Goal: Information Seeking & Learning: Check status

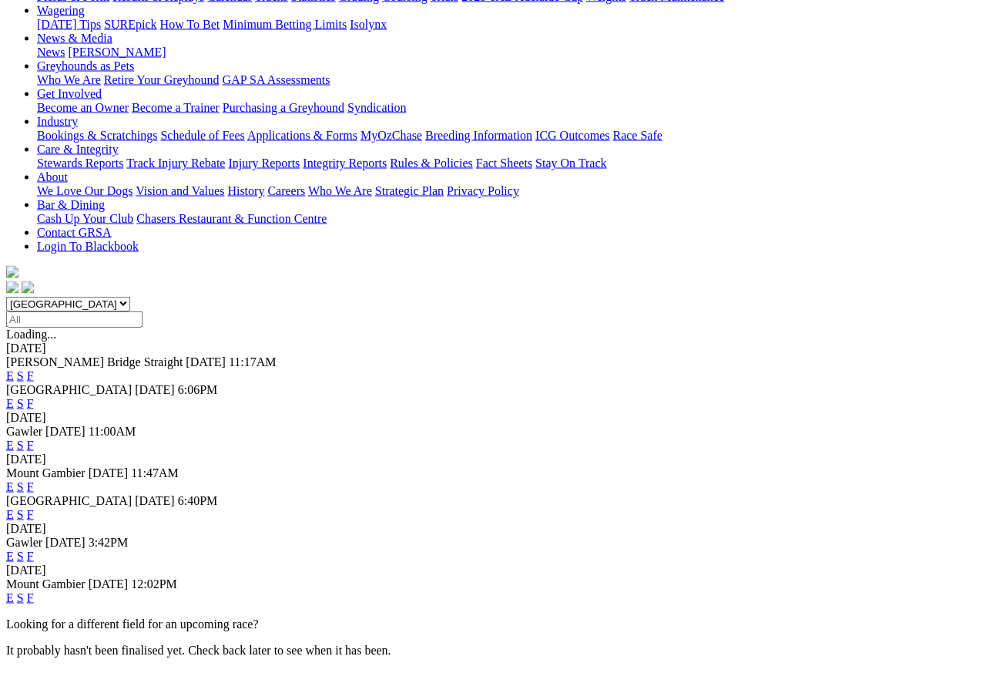
scroll to position [206, 0]
click at [34, 549] on link "F" at bounding box center [30, 555] width 7 height 13
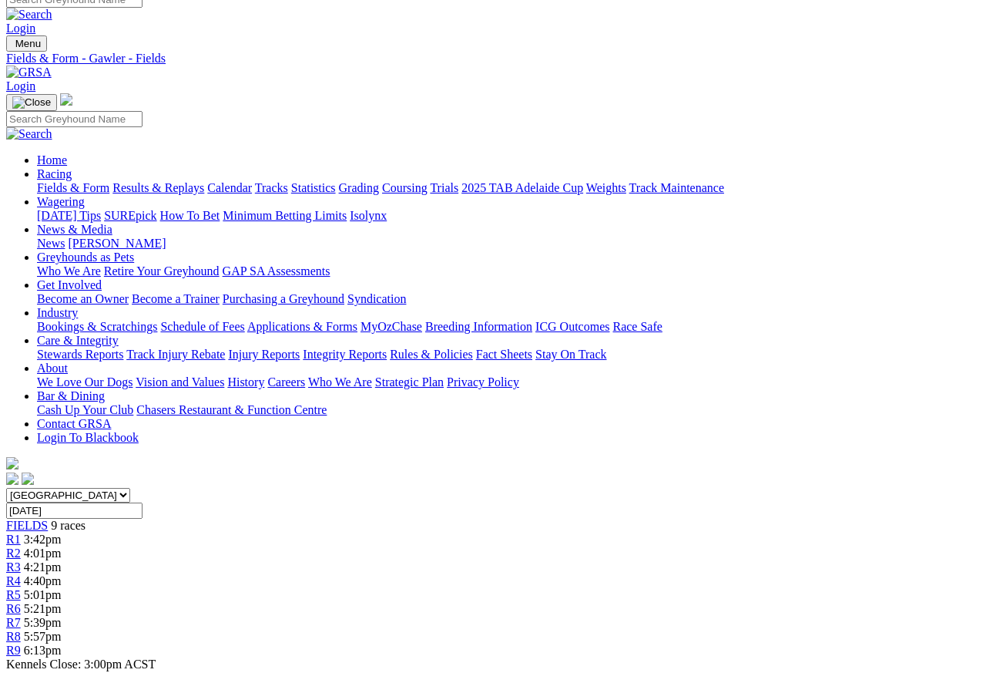
scroll to position [14, 0]
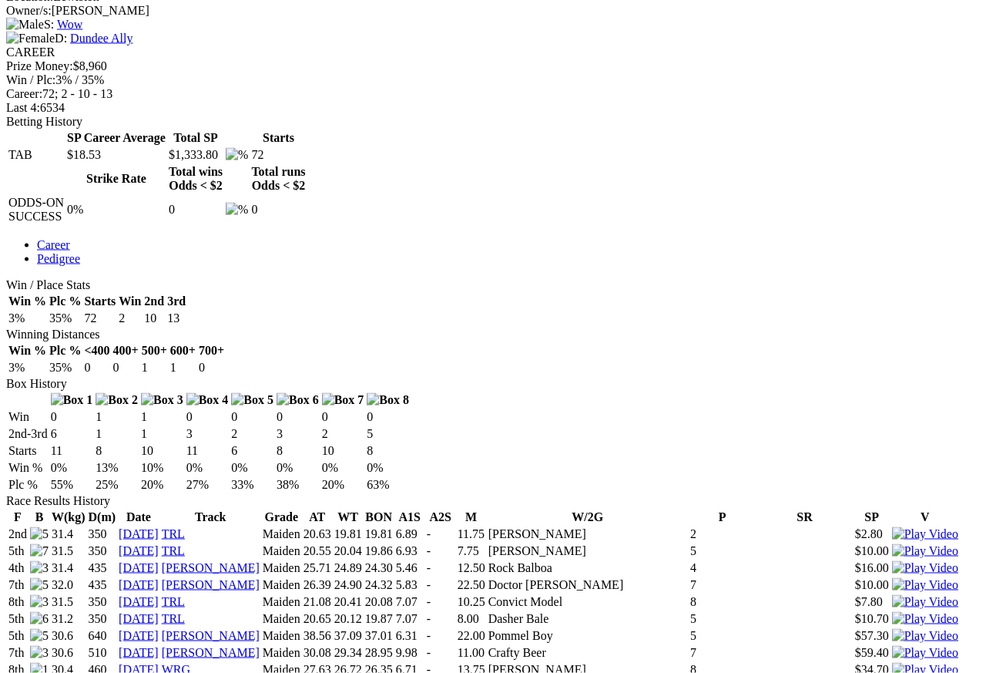
scroll to position [620, 0]
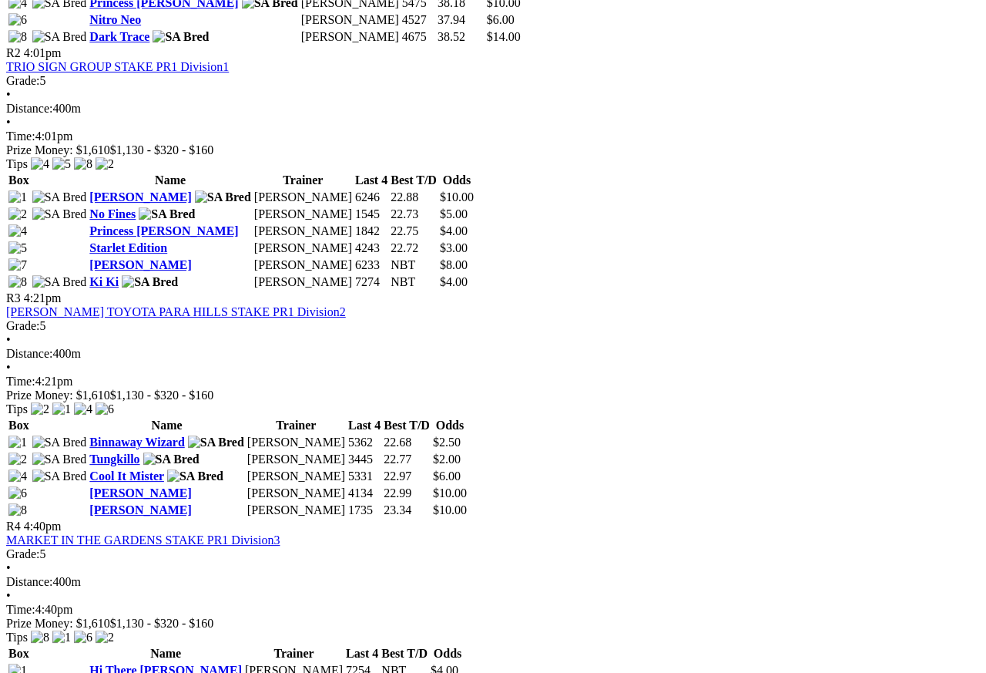
scroll to position [950, 0]
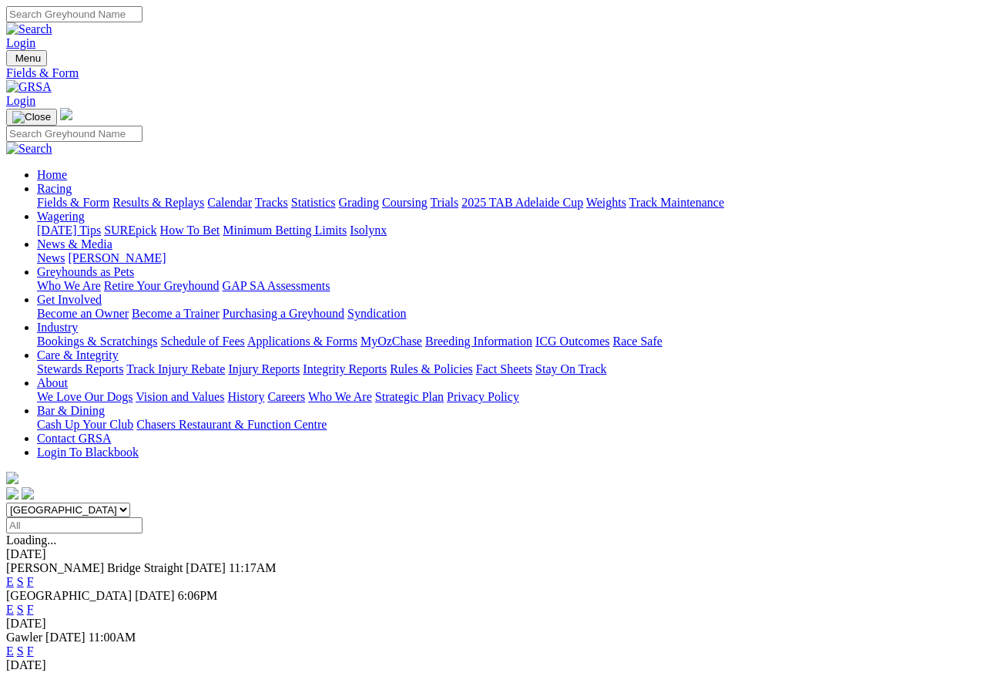
click at [184, 196] on link "Results & Replays" at bounding box center [159, 202] width 92 height 13
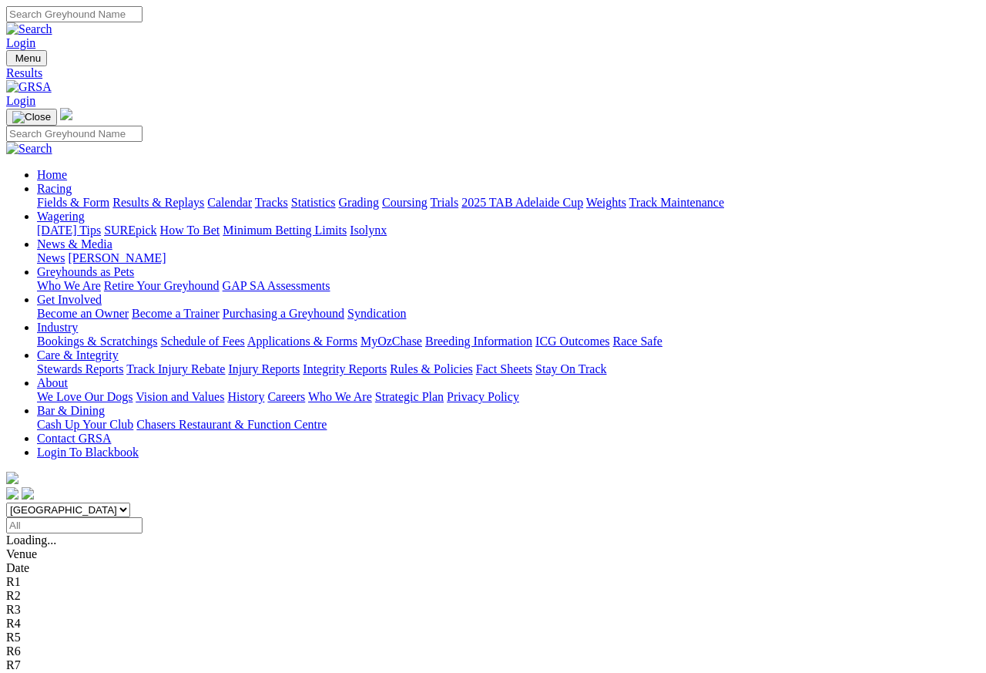
scroll to position [7, 0]
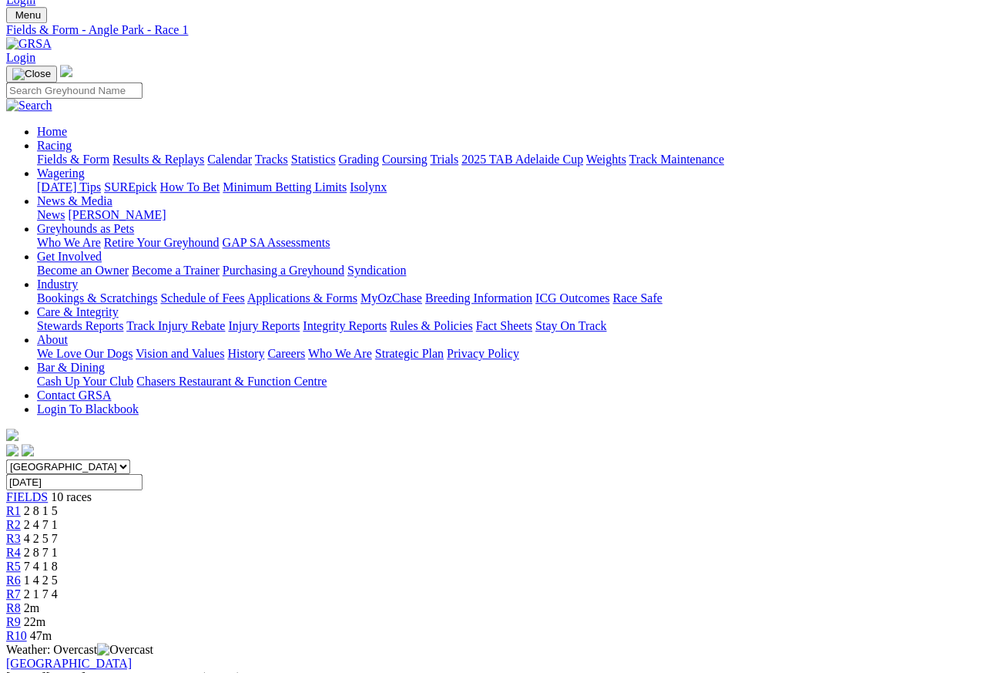
scroll to position [42, 0]
click at [21, 519] on span "R2" at bounding box center [13, 525] width 15 height 13
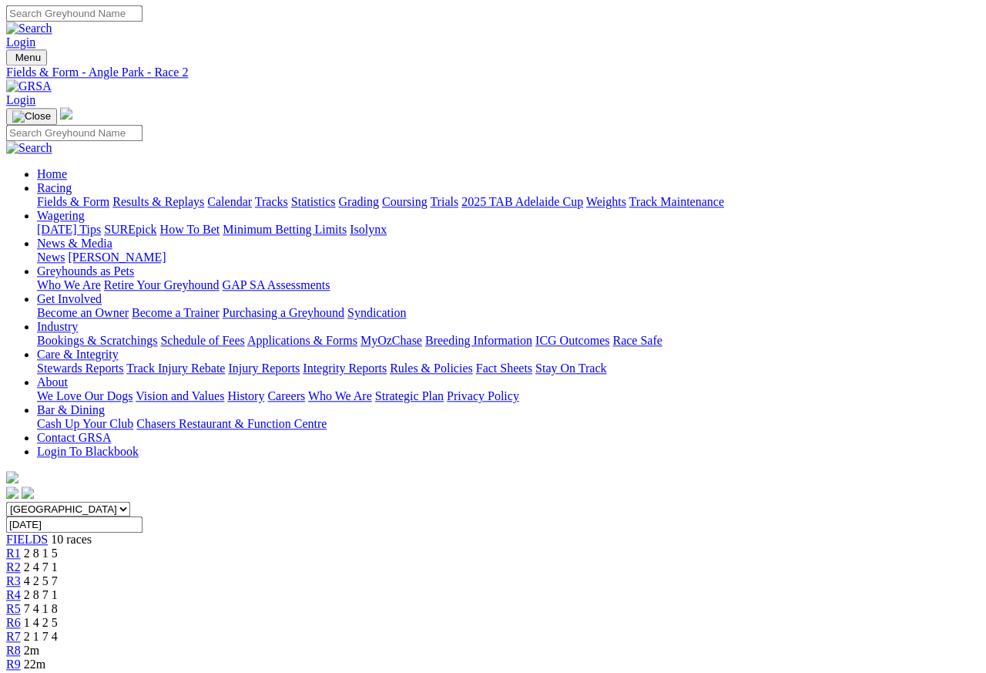
scroll to position [21, 0]
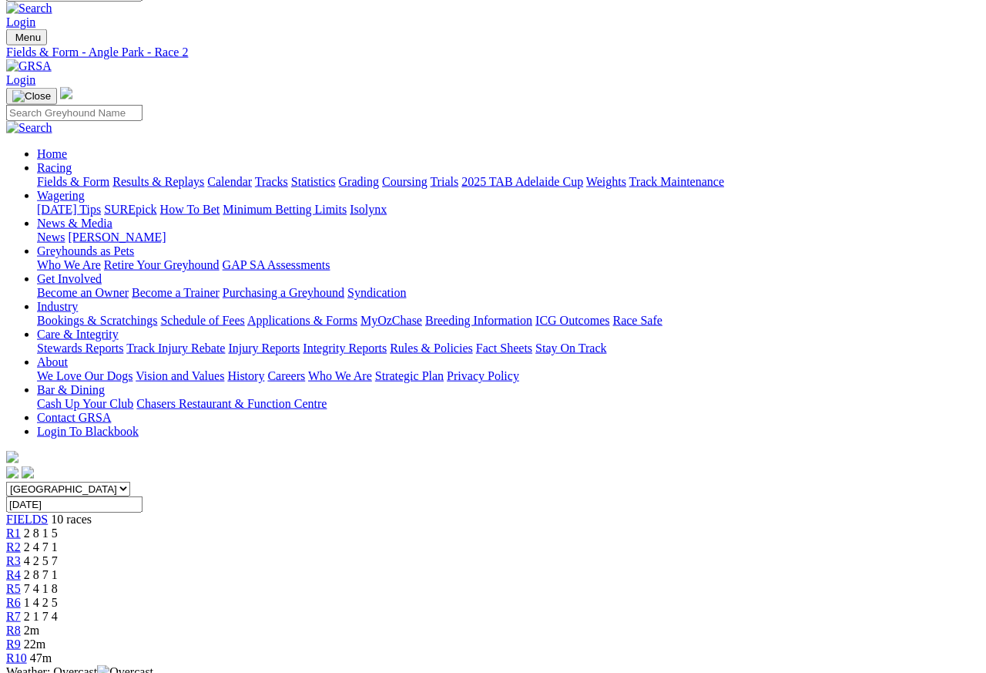
click at [21, 554] on span "R3" at bounding box center [13, 560] width 15 height 13
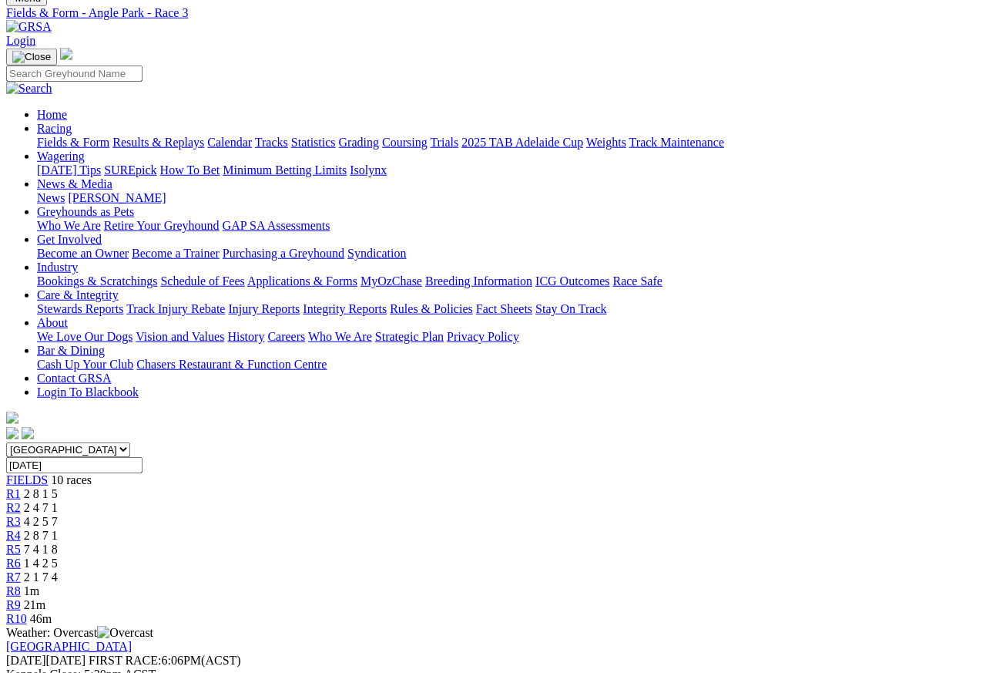
scroll to position [61, 0]
click at [21, 528] on span "R4" at bounding box center [13, 534] width 15 height 13
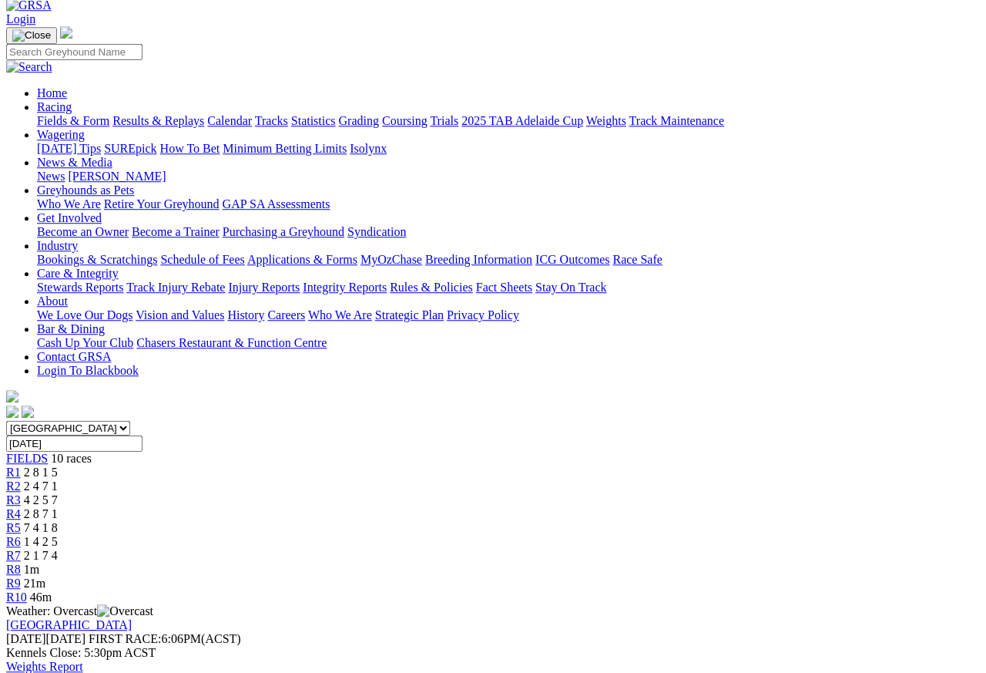
scroll to position [35, 0]
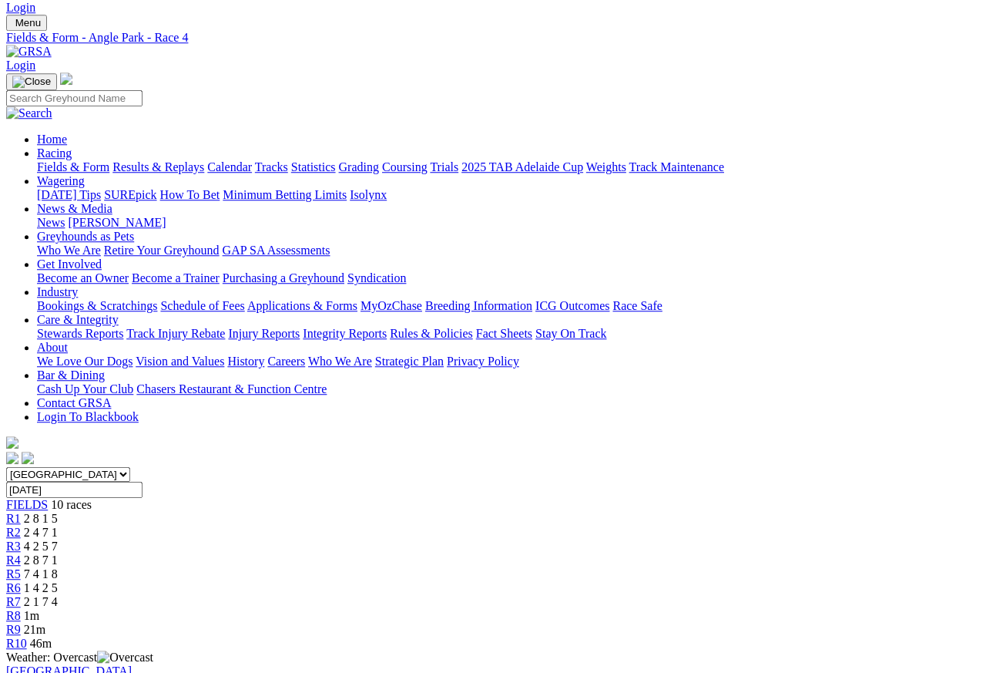
click at [21, 567] on span "R5" at bounding box center [13, 573] width 15 height 13
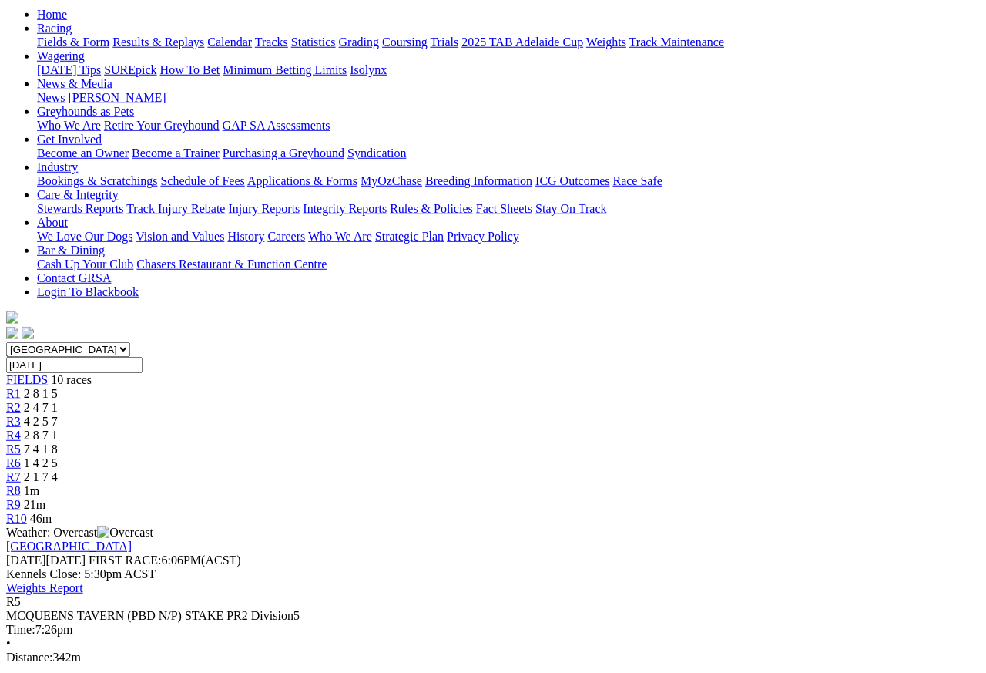
scroll to position [159, 0]
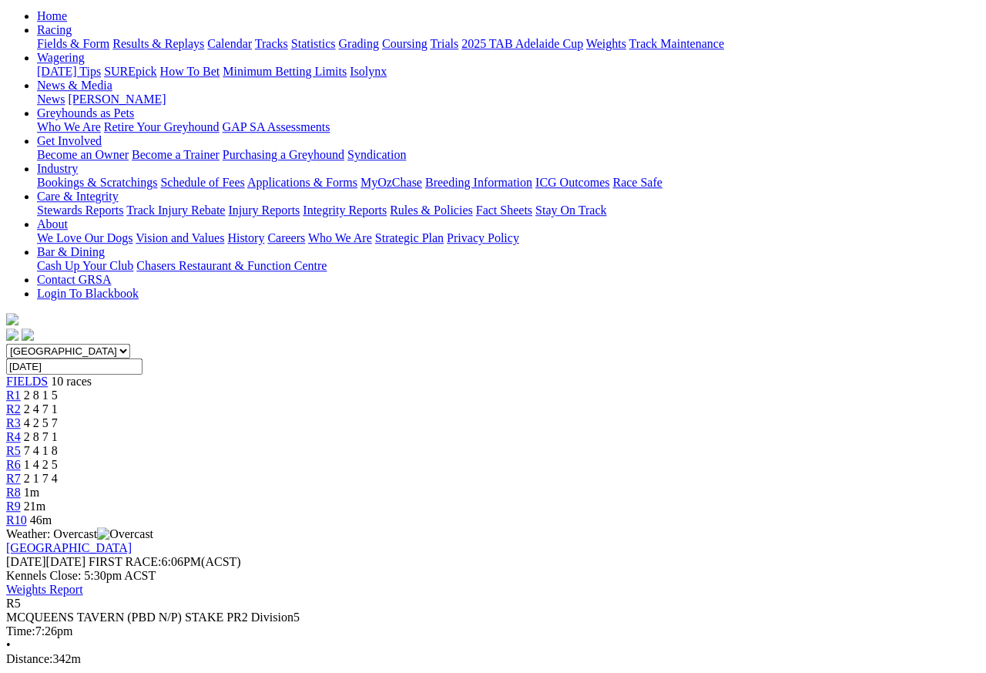
click at [21, 458] on link "R6" at bounding box center [13, 464] width 15 height 13
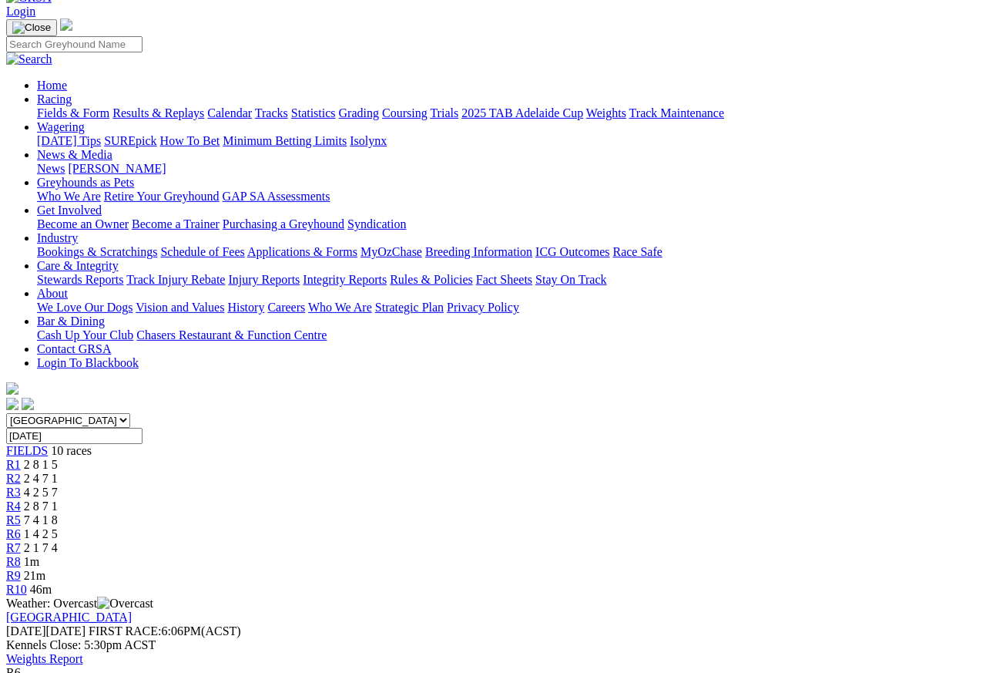
scroll to position [77, 0]
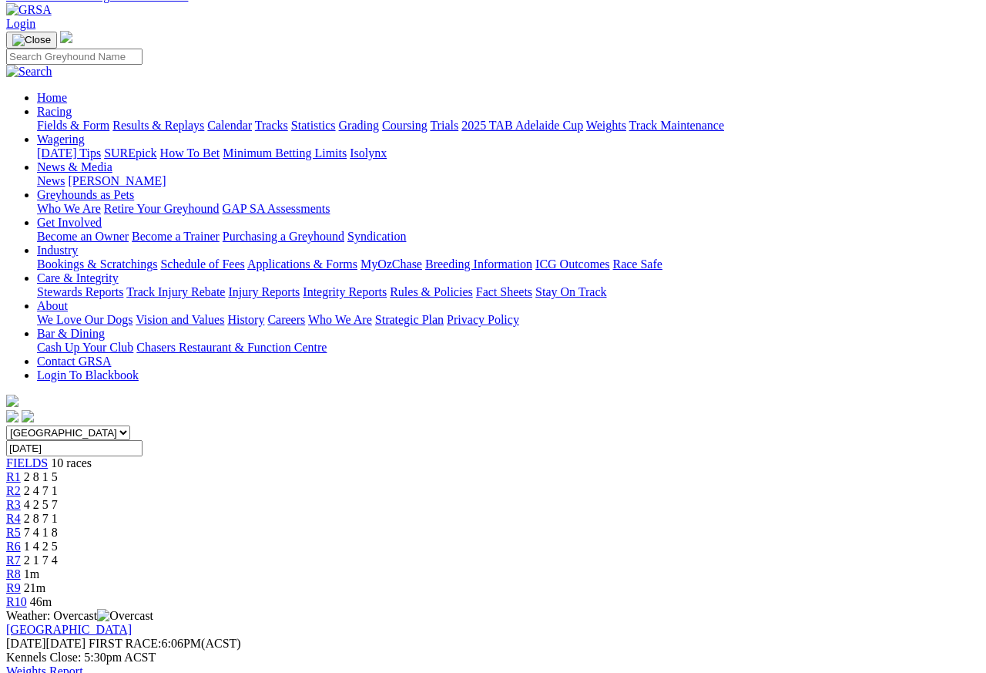
click at [21, 553] on span "R7" at bounding box center [13, 559] width 15 height 13
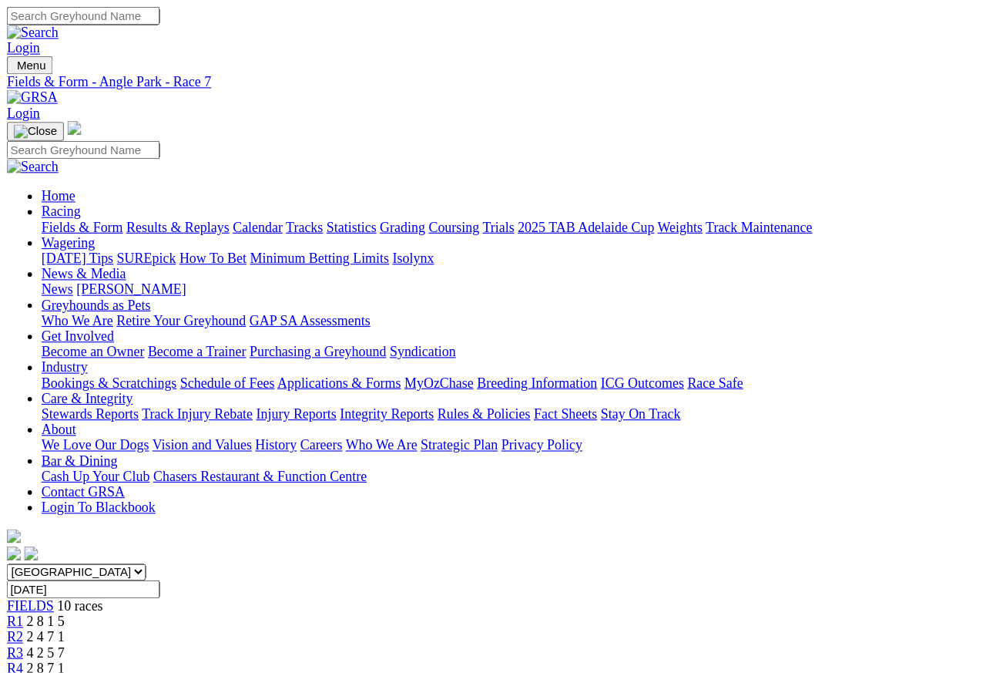
scroll to position [7, 0]
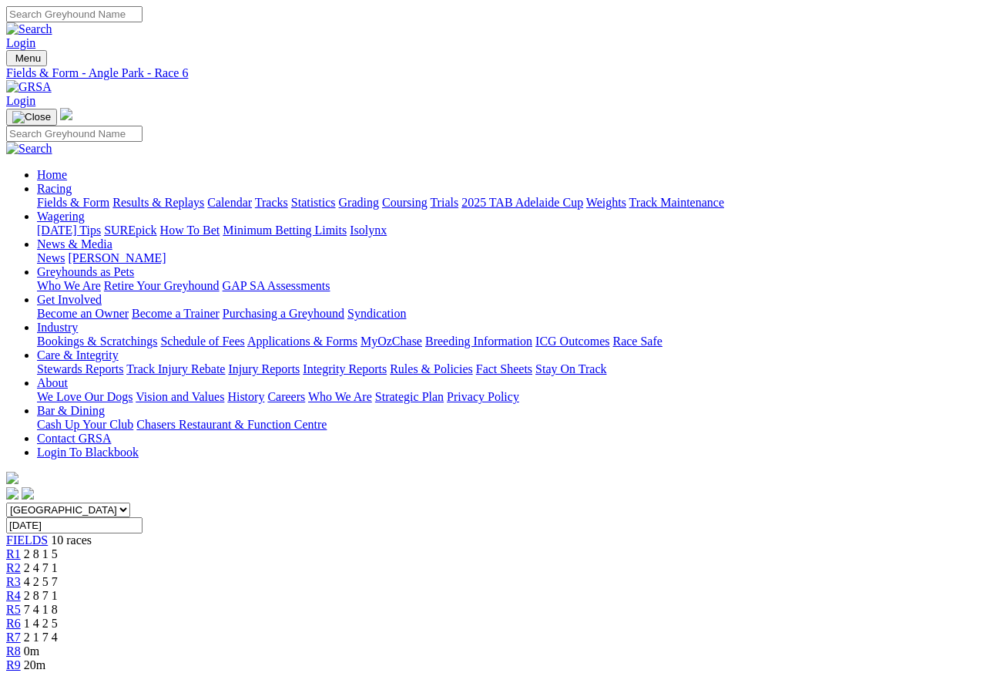
scroll to position [7, 0]
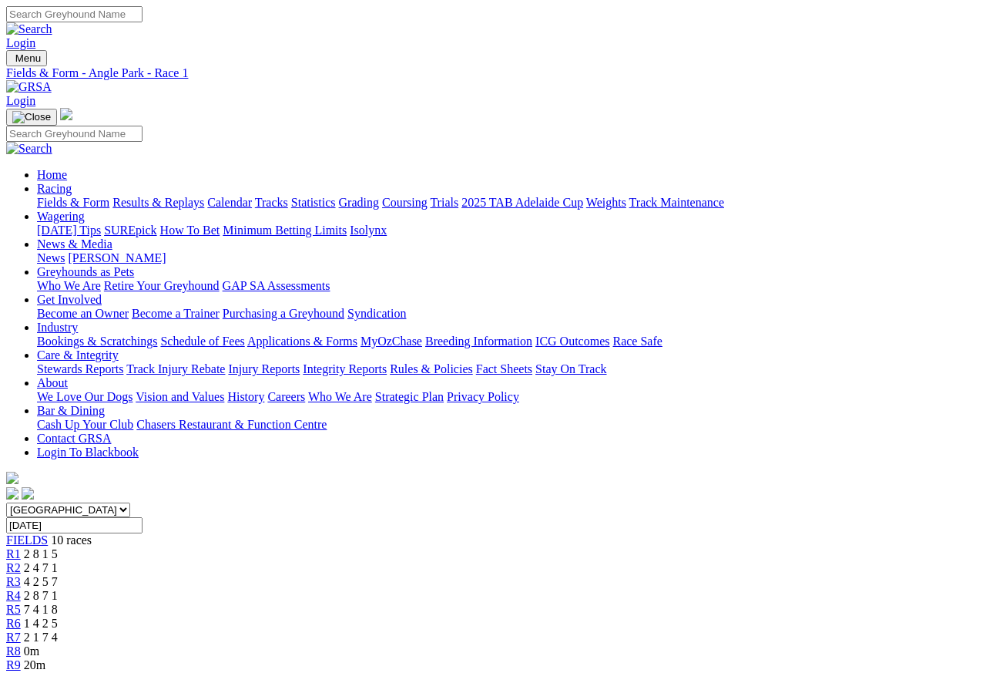
scroll to position [7, 0]
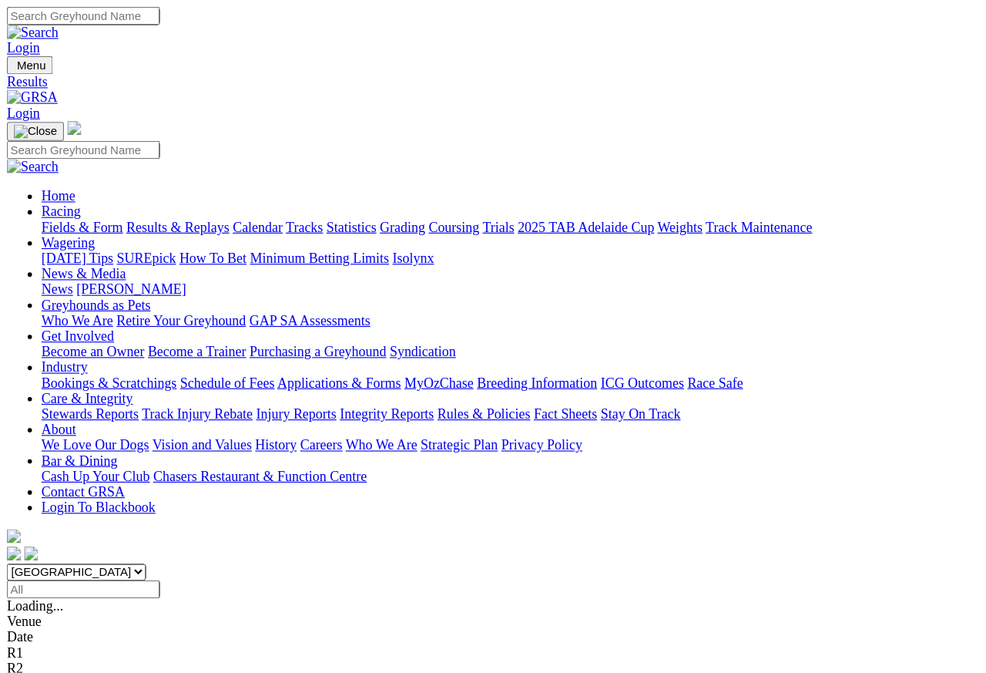
scroll to position [7, 0]
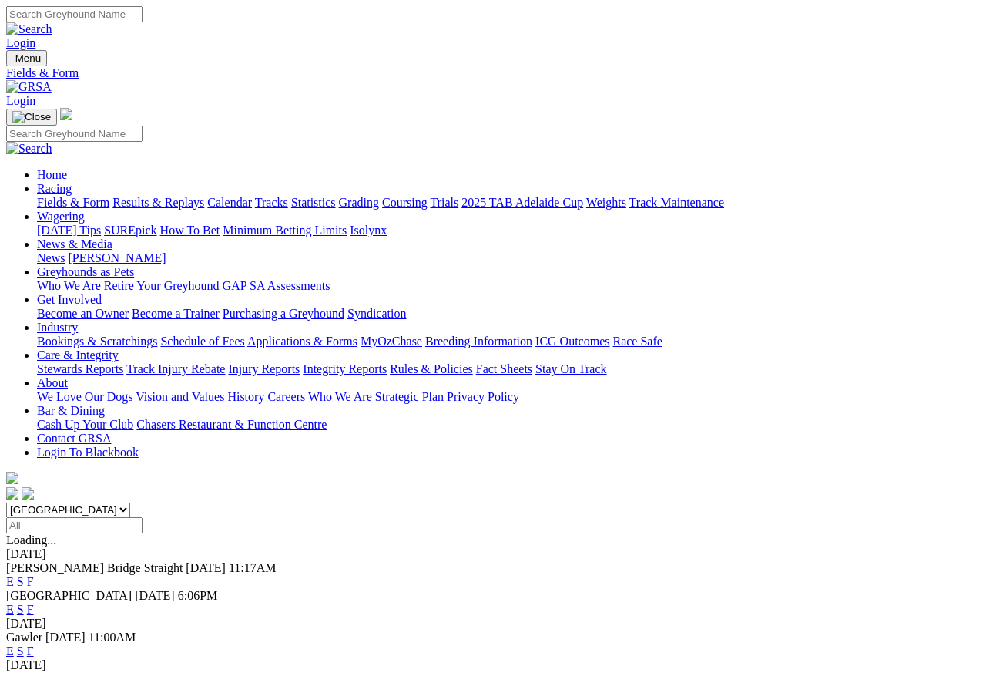
scroll to position [7, 0]
